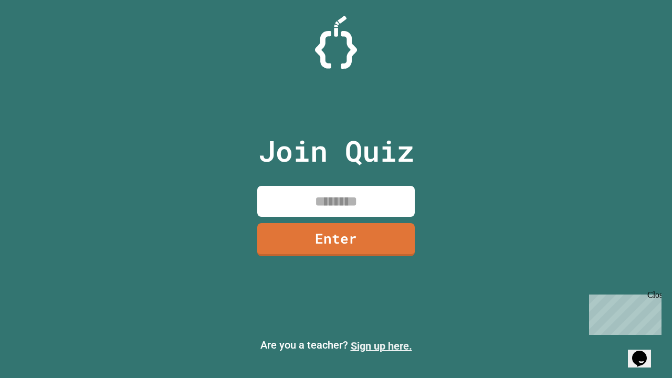
click at [381, 346] on link "Sign up here." at bounding box center [380, 345] width 61 height 13
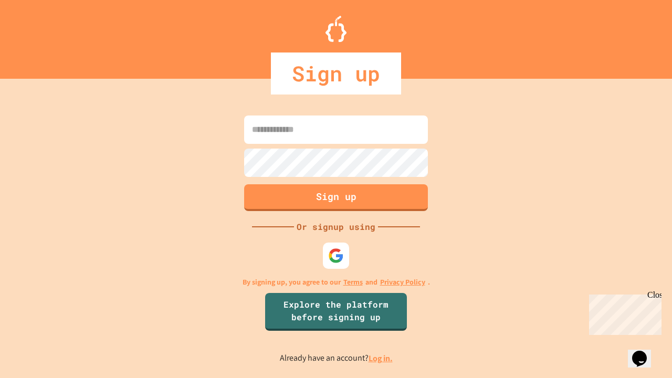
click at [381, 358] on link "Log in." at bounding box center [380, 358] width 24 height 11
